Goal: Transaction & Acquisition: Purchase product/service

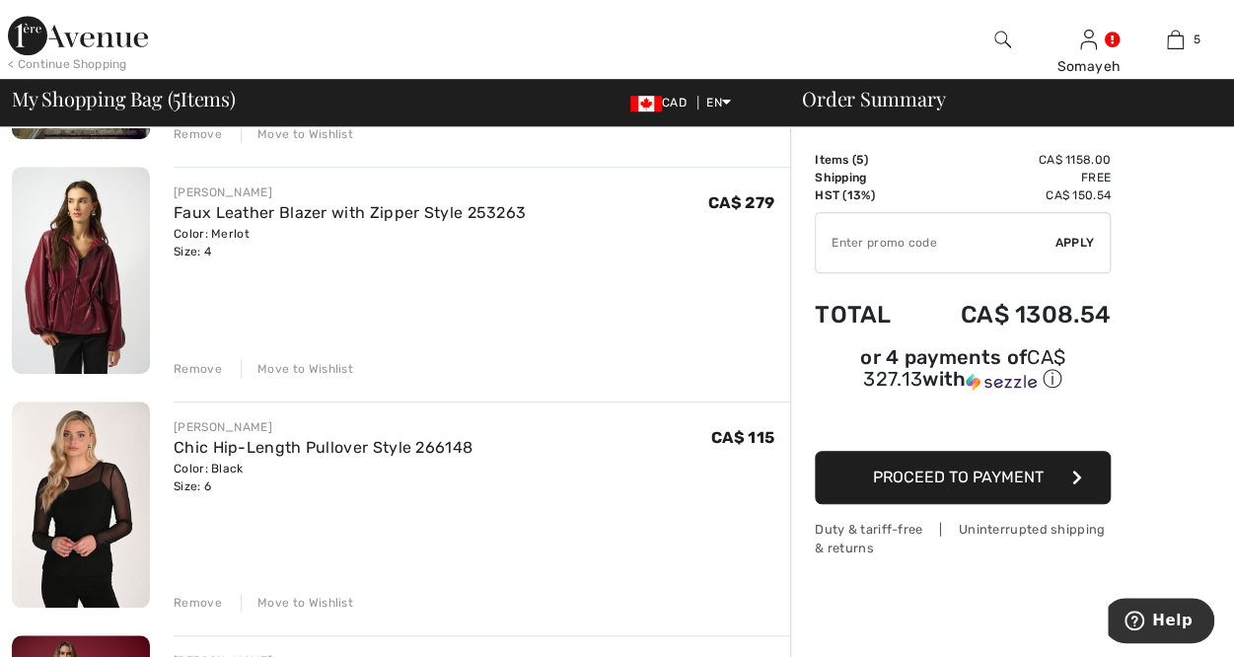
scroll to position [789, 0]
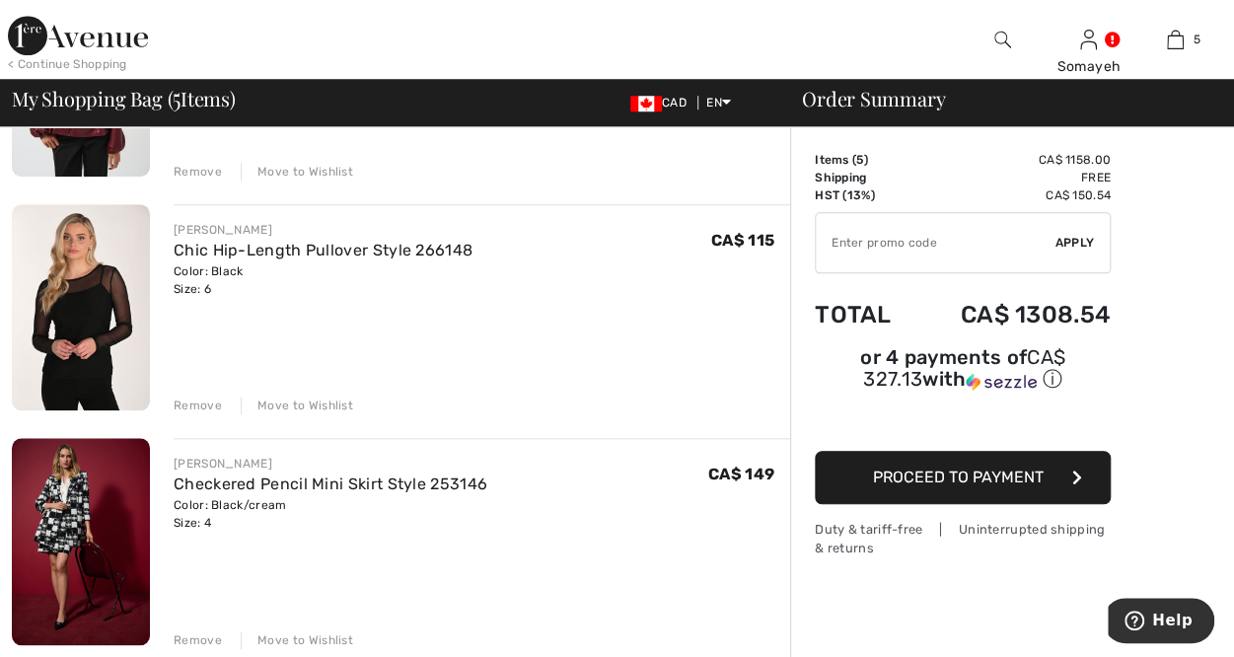
click at [59, 506] on img at bounding box center [81, 541] width 138 height 207
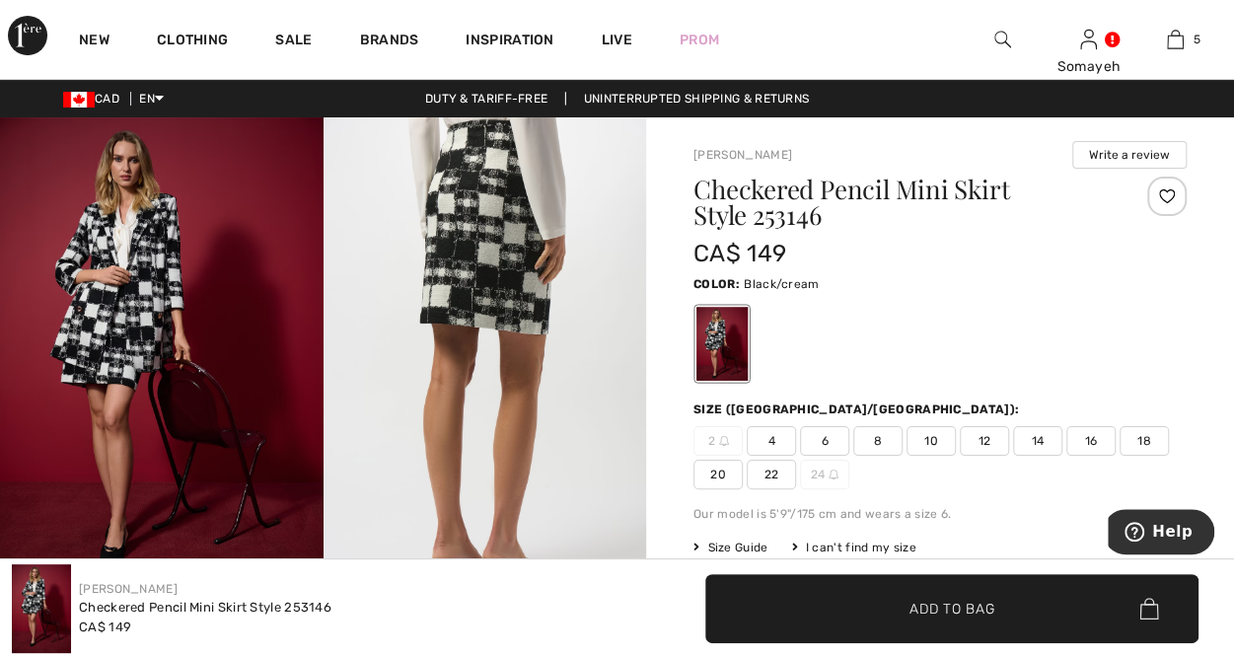
click at [109, 307] on img at bounding box center [162, 359] width 324 height 484
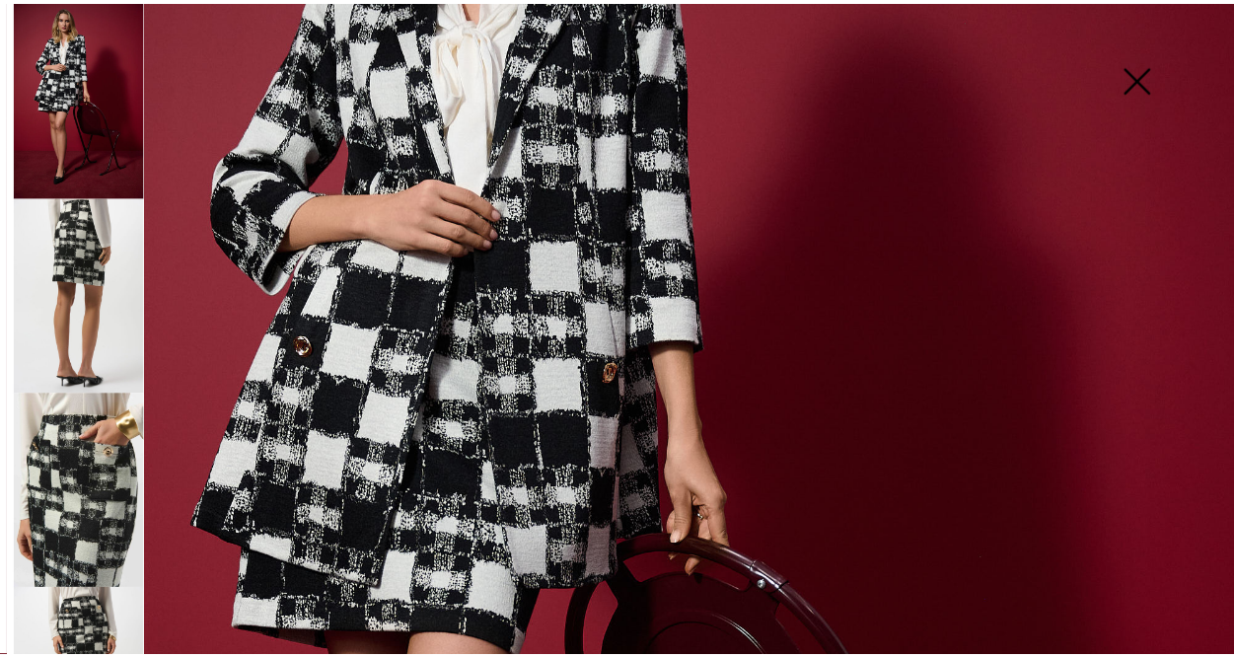
scroll to position [197, 0]
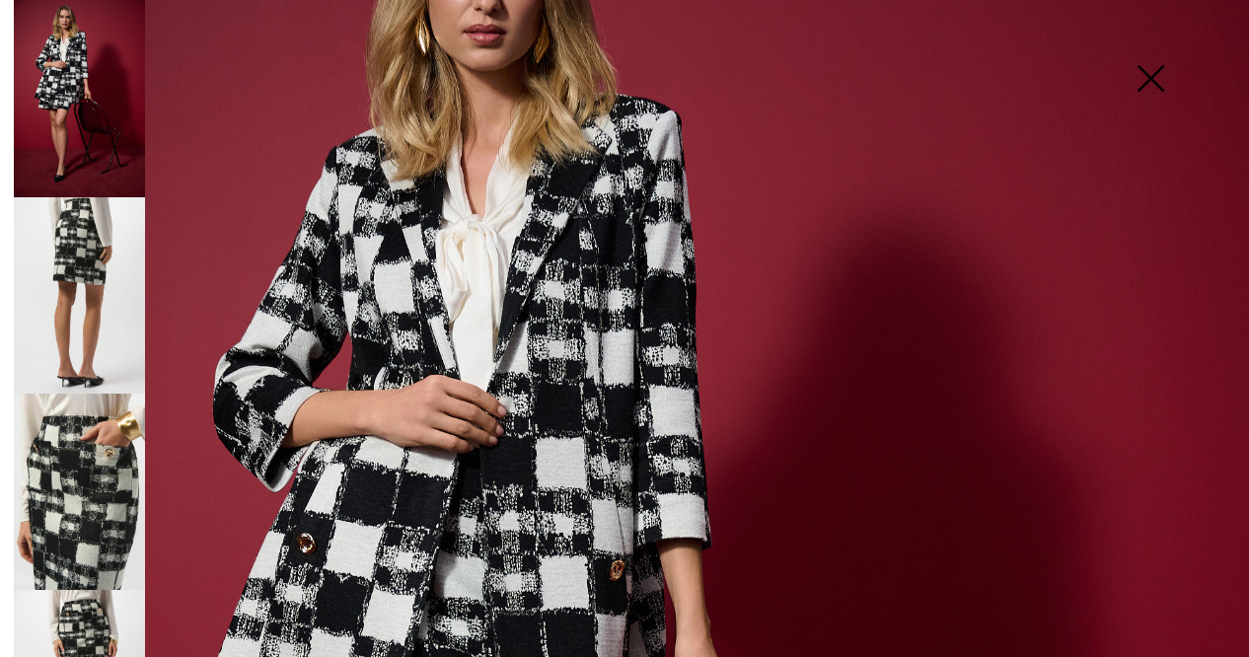
click at [1160, 74] on img at bounding box center [1150, 81] width 99 height 102
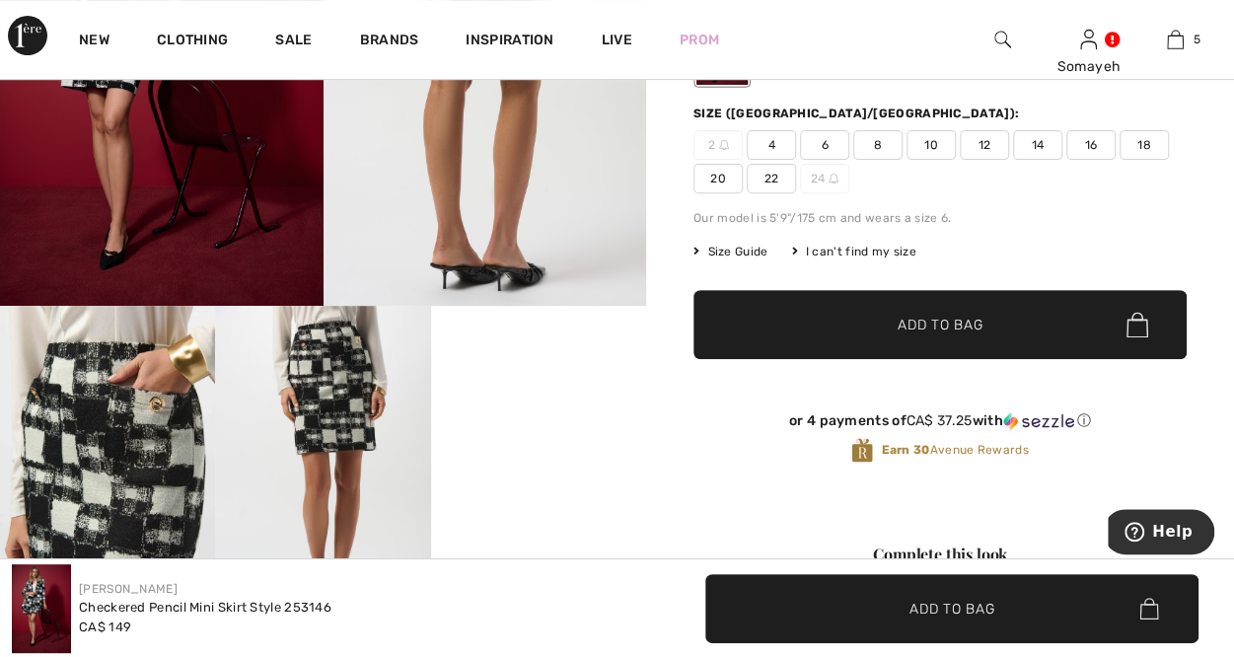
scroll to position [493, 0]
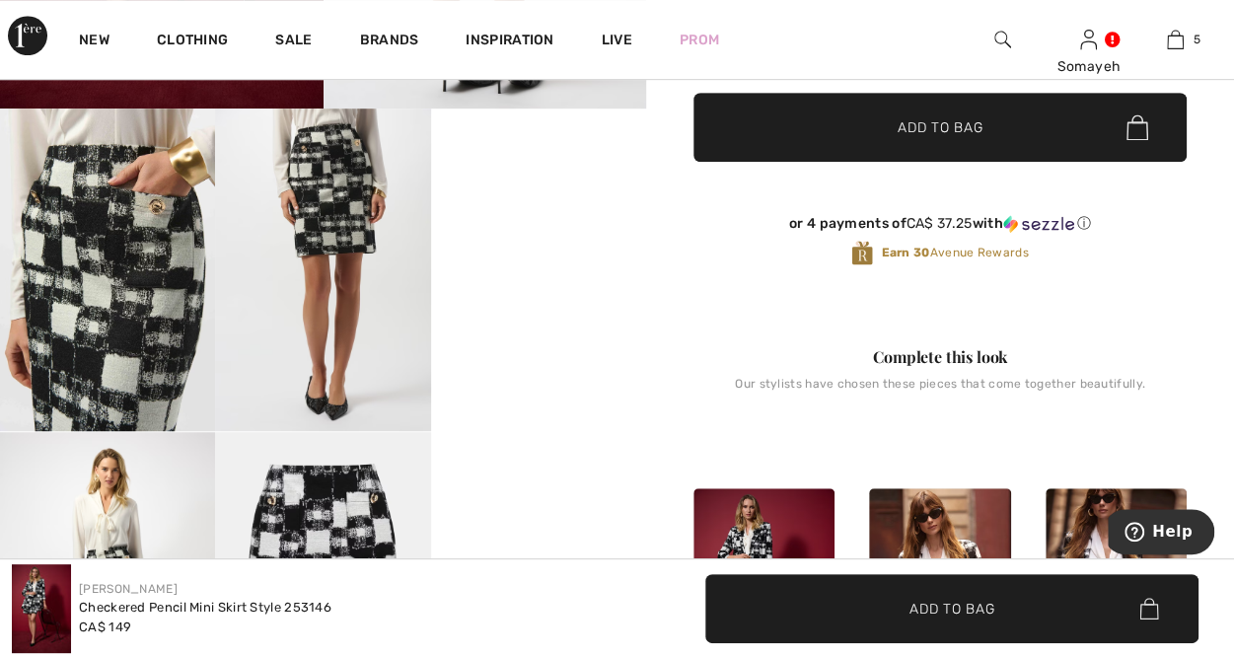
click at [547, 216] on video "Your browser does not support the video tag." at bounding box center [538, 163] width 215 height 108
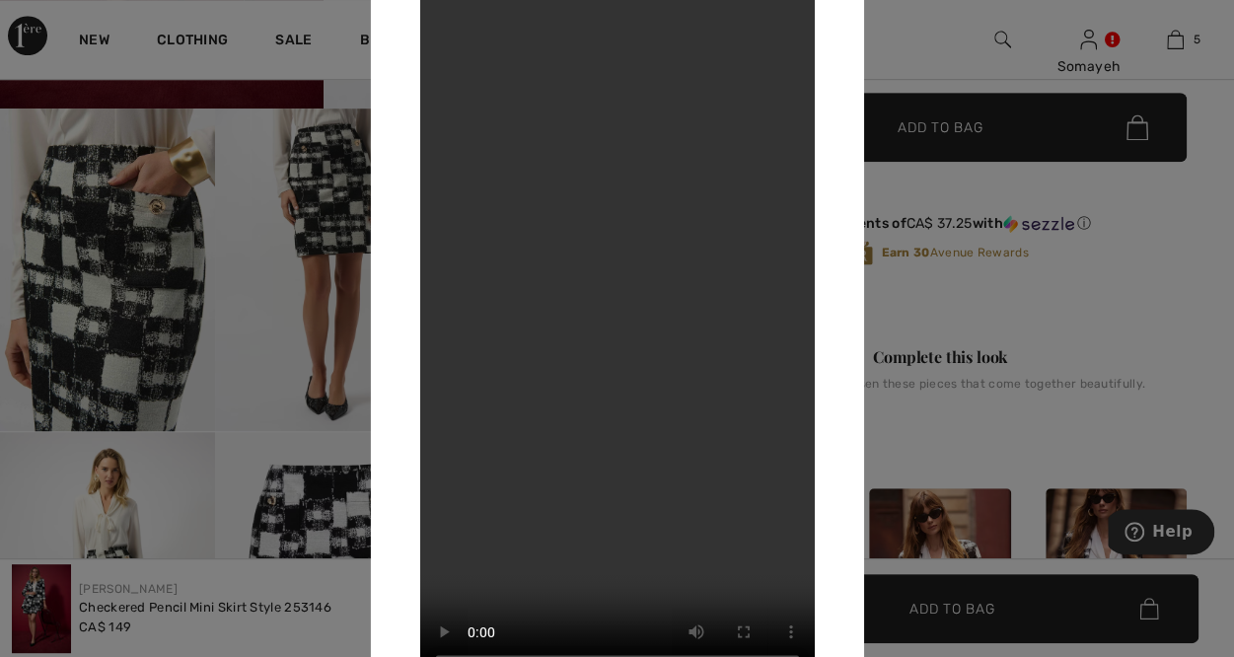
click at [842, 59] on div "Your browser does not support the video tag." at bounding box center [616, 328] width 493 height 796
